Goal: Task Accomplishment & Management: Complete application form

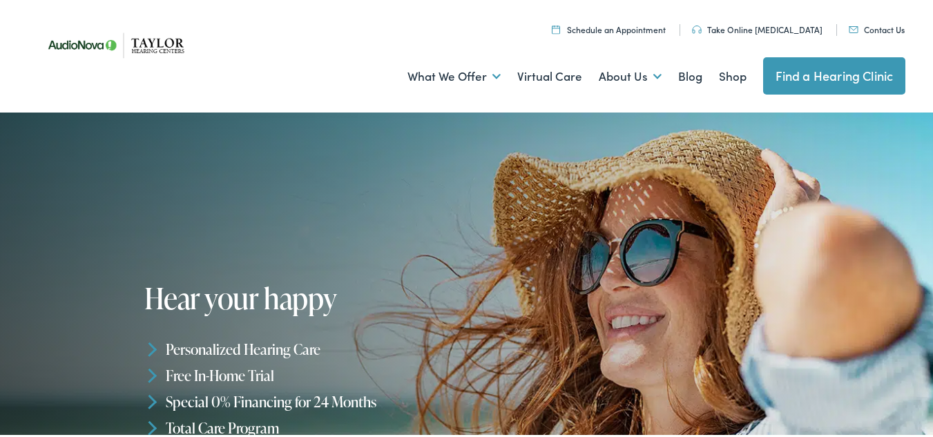
click at [888, 29] on link "Contact Us" at bounding box center [877, 27] width 56 height 12
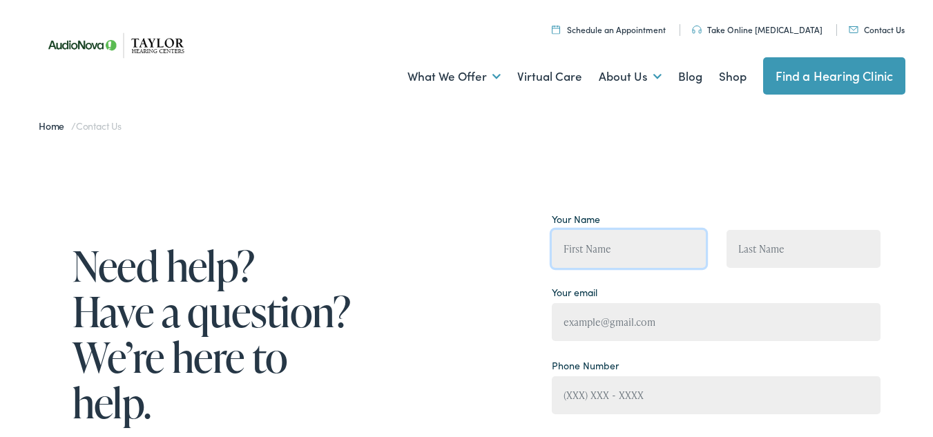
click at [604, 249] on input "Contact form" at bounding box center [629, 247] width 154 height 38
type input "[PERSON_NAME]"
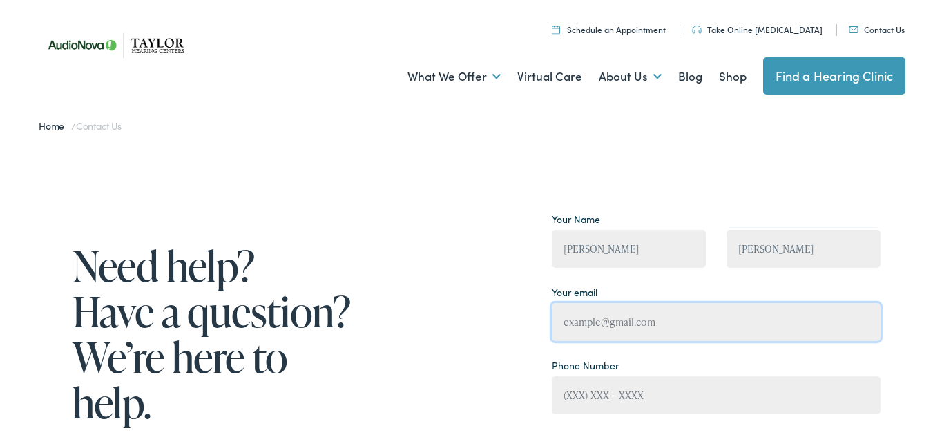
type input "[EMAIL_ADDRESS][DOMAIN_NAME]"
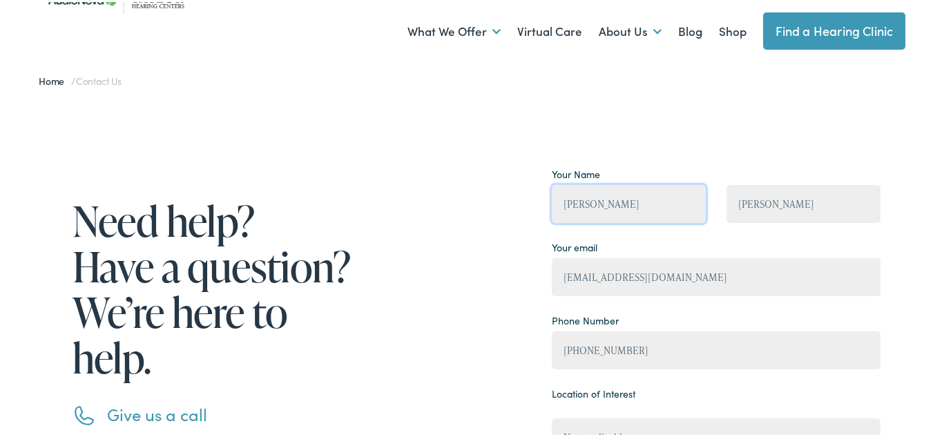
scroll to position [69, 0]
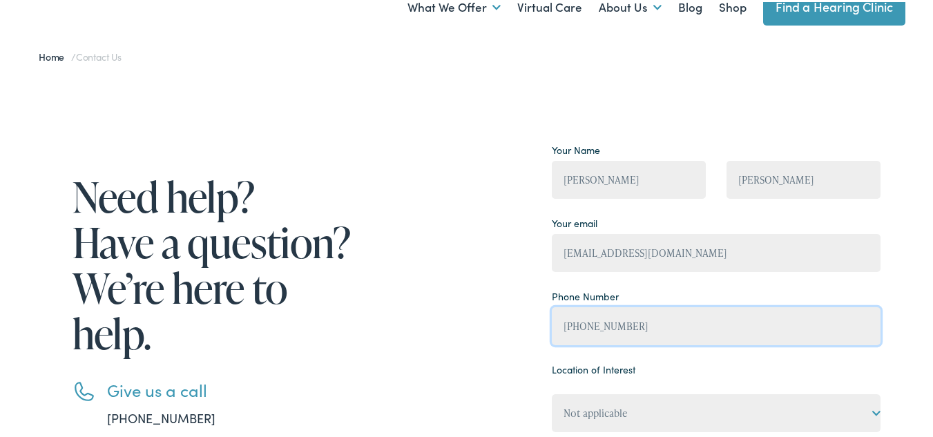
drag, startPoint x: 628, startPoint y: 331, endPoint x: 556, endPoint y: 327, distance: 71.9
click at [556, 327] on input "[PHONE_NUMBER]" at bounding box center [716, 324] width 329 height 38
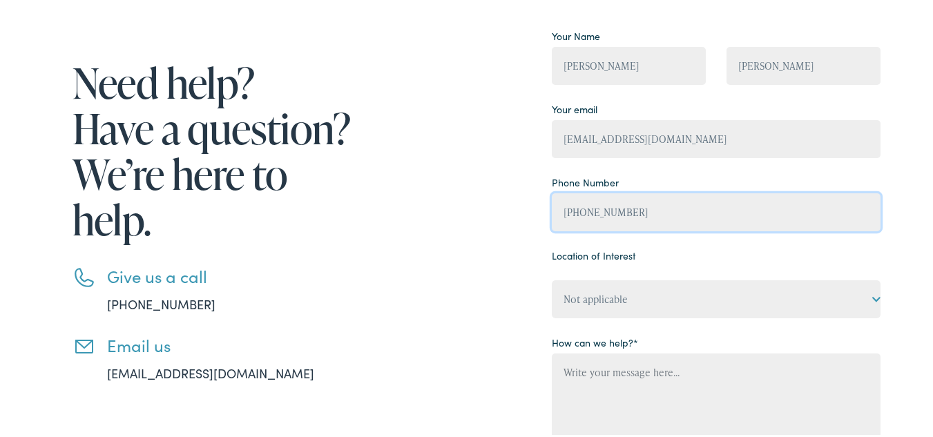
scroll to position [207, 0]
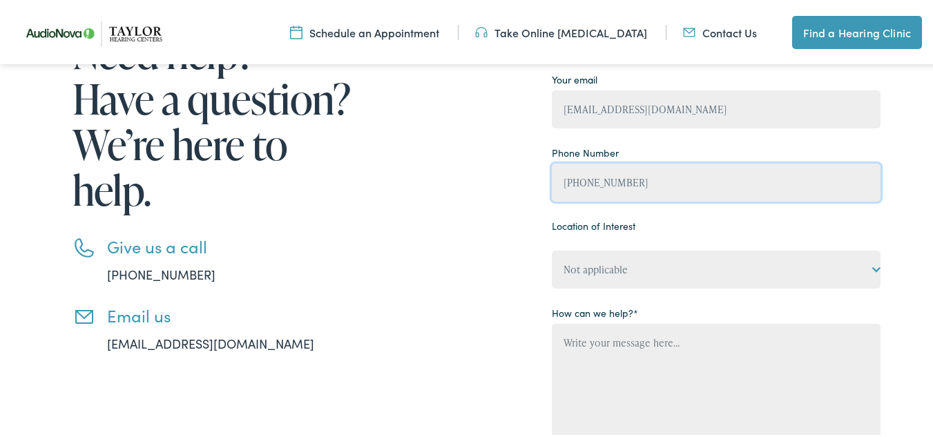
type input "[PHONE_NUMBER]"
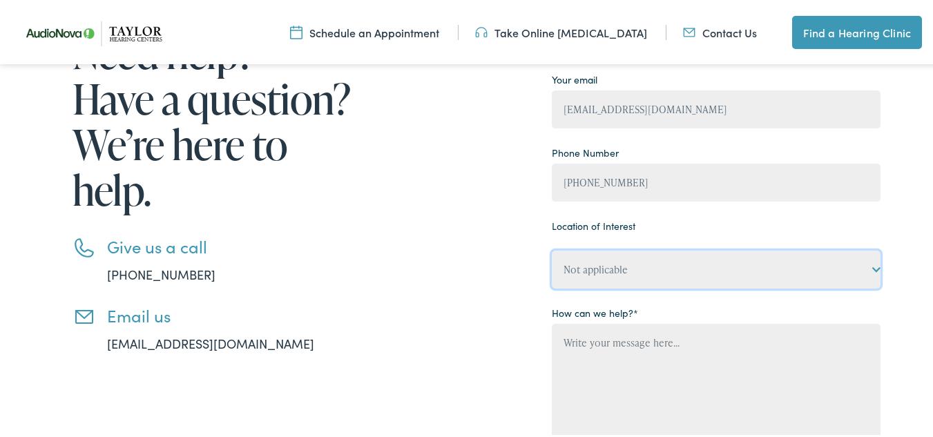
click at [735, 274] on select "Not applicable [PERSON_NAME] Hearing Centers, [GEOGRAPHIC_DATA] [PERSON_NAME] H…" at bounding box center [716, 268] width 329 height 38
select select "[PERSON_NAME] Hearing Centers, [GEOGRAPHIC_DATA]"
click at [552, 249] on select "Not applicable [PERSON_NAME] Hearing Centers, [GEOGRAPHIC_DATA] [PERSON_NAME] H…" at bounding box center [716, 268] width 329 height 38
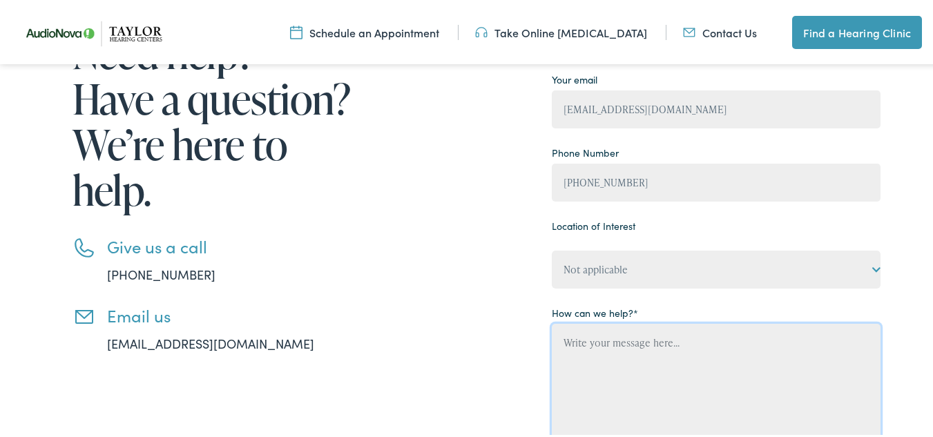
click at [695, 340] on textarea "Contact form" at bounding box center [716, 406] width 329 height 168
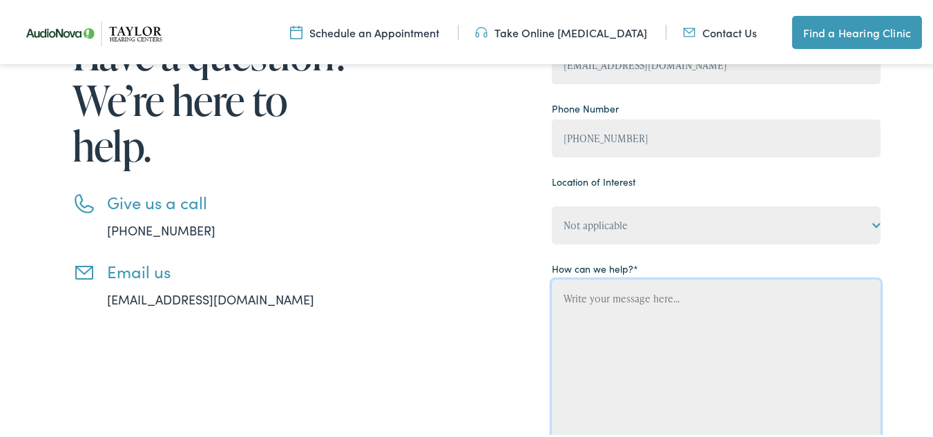
scroll to position [276, 0]
